Goal: Check status: Check status

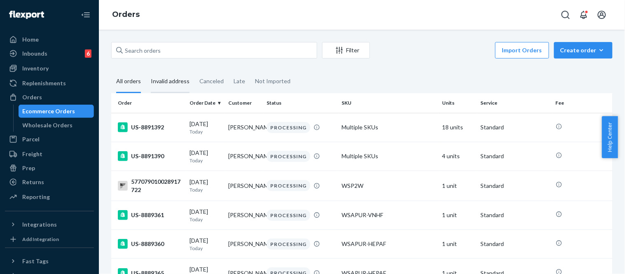
click at [171, 76] on div "Invalid address" at bounding box center [170, 81] width 39 height 23
click at [146, 70] on input "Invalid address" at bounding box center [146, 70] width 0 height 0
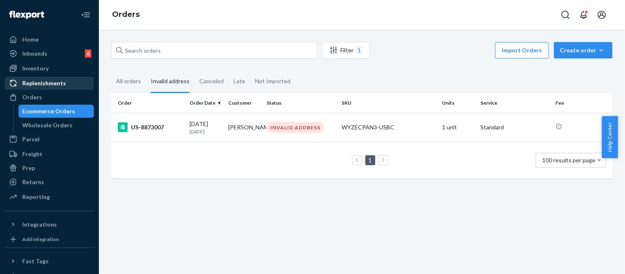
drag, startPoint x: 38, startPoint y: 62, endPoint x: 63, endPoint y: 77, distance: 28.6
click at [38, 63] on div "Inventory" at bounding box center [49, 69] width 87 height 12
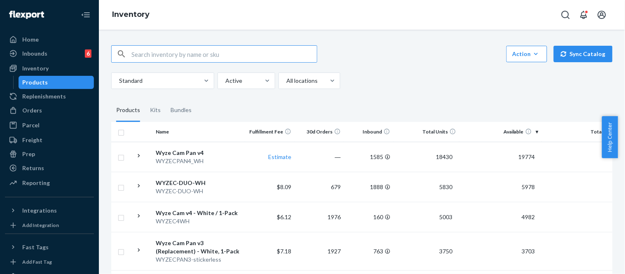
paste input "QMCXB04MB"
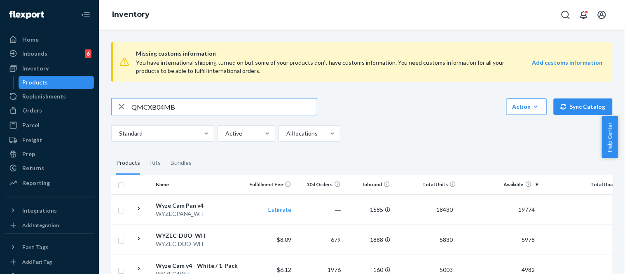
type input "QMCXB04MB"
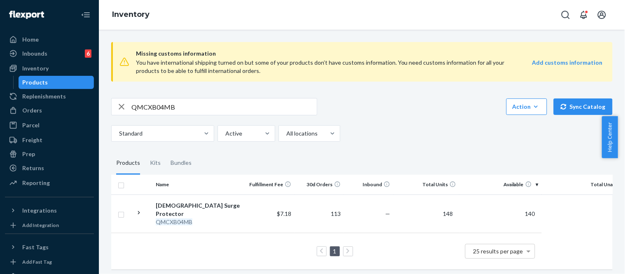
scroll to position [2, 0]
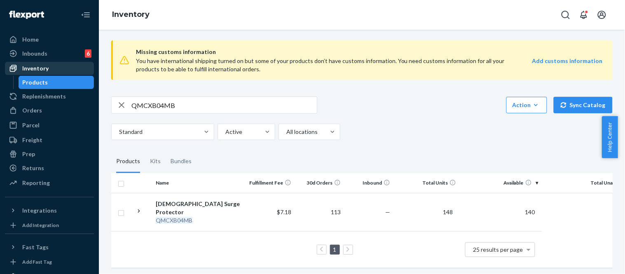
click at [51, 63] on div "Inventory" at bounding box center [49, 69] width 87 height 12
click at [48, 54] on div "Inbounds 6" at bounding box center [49, 54] width 87 height 12
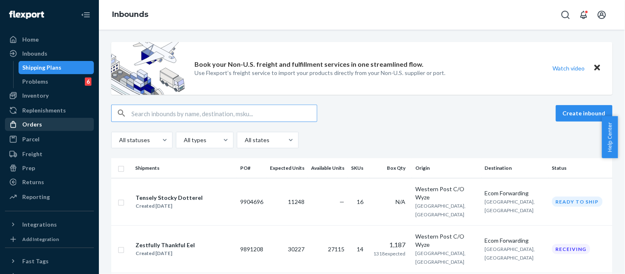
click at [41, 127] on div "Orders" at bounding box center [49, 125] width 87 height 12
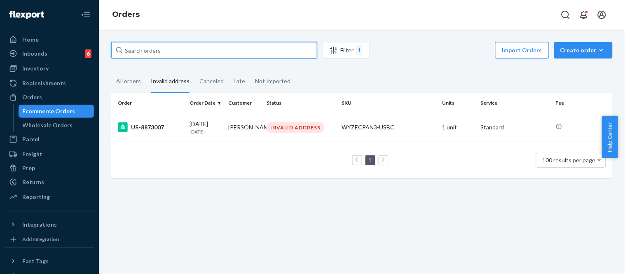
click at [160, 47] on input "text" at bounding box center [214, 50] width 206 height 16
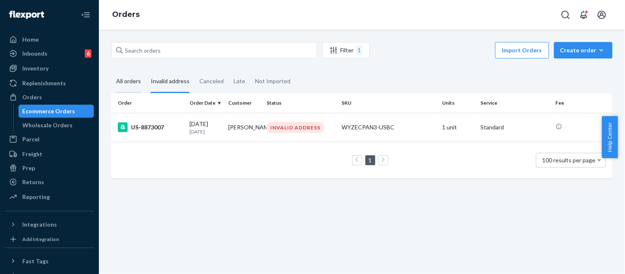
click at [120, 81] on div "All orders" at bounding box center [128, 81] width 25 height 23
click at [111, 70] on input "All orders" at bounding box center [111, 70] width 0 height 0
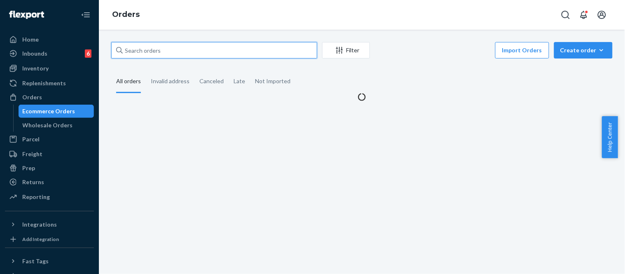
click at [154, 53] on input "text" at bounding box center [214, 50] width 206 height 16
paste input "US-8731753"
type input "US-8731753"
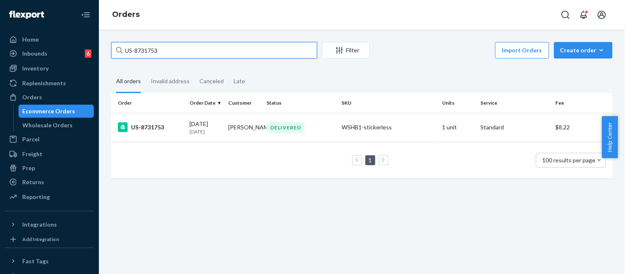
click at [165, 47] on input "US-8731753" at bounding box center [214, 50] width 206 height 16
